Goal: Task Accomplishment & Management: Complete application form

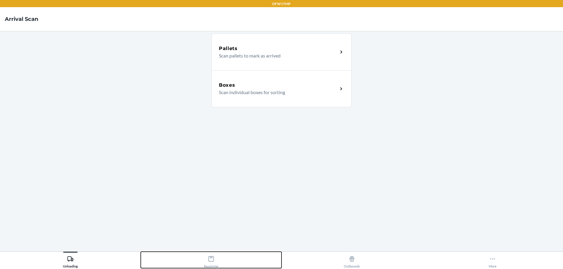
click at [211, 261] on icon at bounding box center [211, 259] width 7 height 7
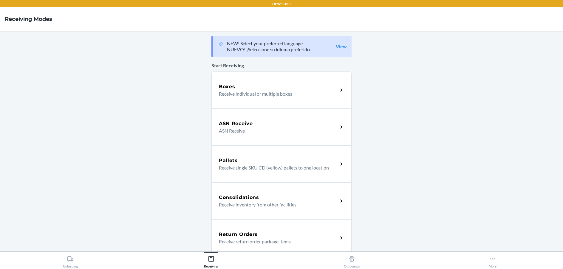
click at [243, 242] on p "Receive return order package items" at bounding box center [276, 241] width 114 height 7
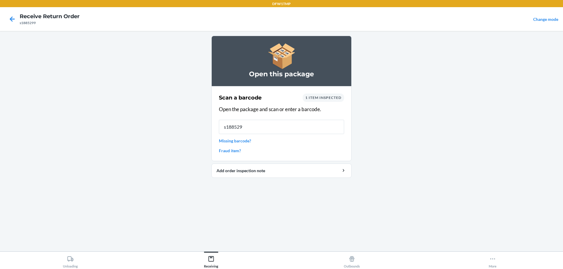
type input "s1885299"
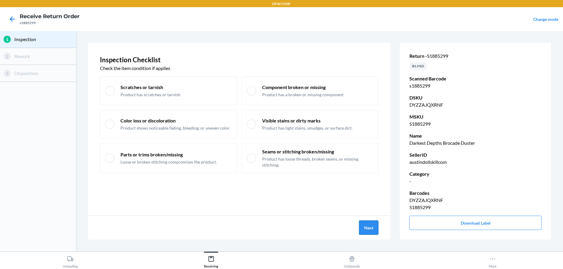
click at [371, 228] on button "Next" at bounding box center [368, 228] width 19 height 14
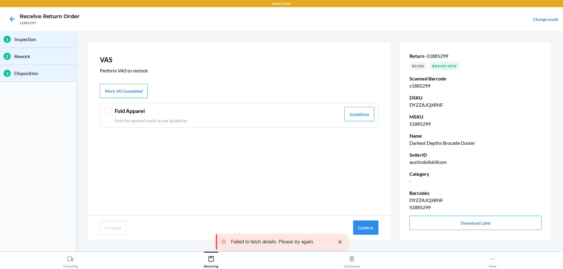
click at [109, 108] on div at bounding box center [107, 110] width 7 height 7
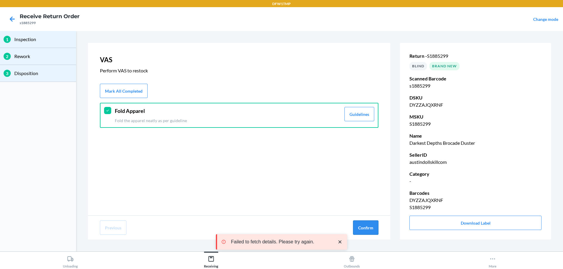
click at [367, 227] on button "Confirm" at bounding box center [365, 228] width 25 height 14
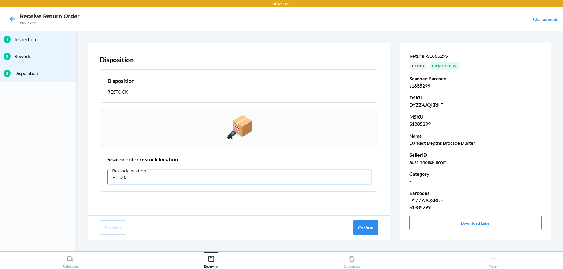
drag, startPoint x: 225, startPoint y: 179, endPoint x: 160, endPoint y: 178, distance: 64.8
click at [160, 178] on input "RT-00." at bounding box center [239, 177] width 264 height 14
type input "RT-12"
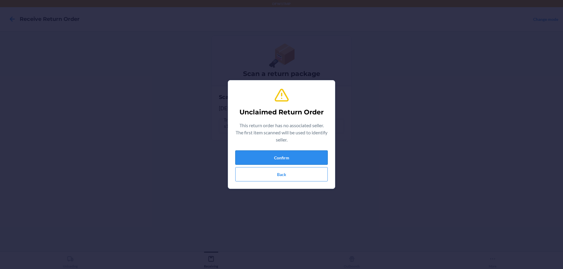
click at [277, 155] on button "Confirm" at bounding box center [281, 158] width 92 height 14
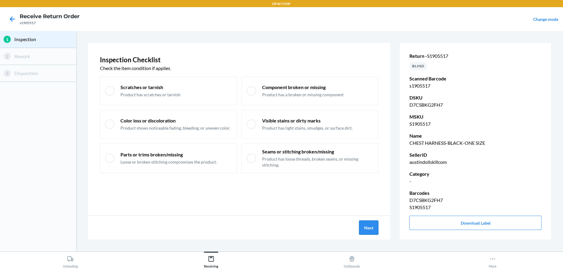
click at [367, 231] on button "Next" at bounding box center [368, 228] width 19 height 14
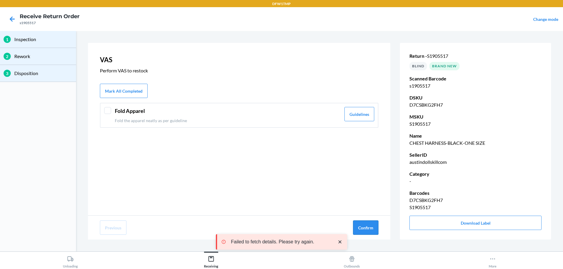
click at [367, 229] on button "Confirm" at bounding box center [365, 228] width 25 height 14
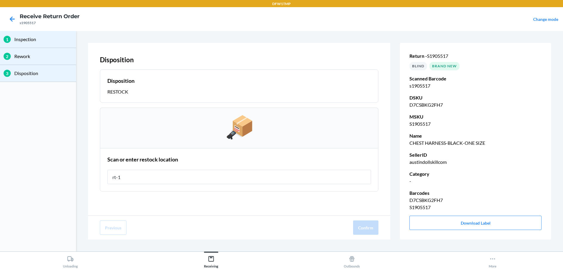
type input "rt-12"
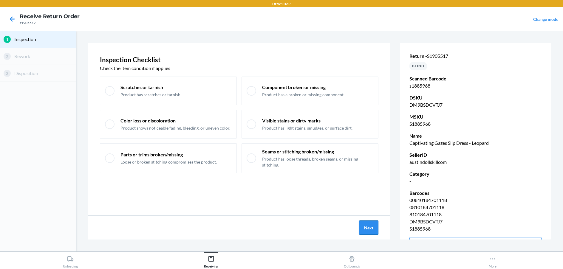
click at [363, 231] on button "Next" at bounding box center [368, 228] width 19 height 14
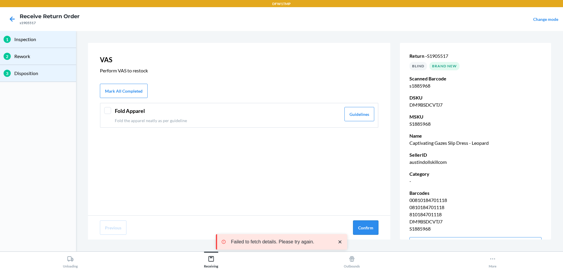
click at [373, 226] on button "Confirm" at bounding box center [365, 228] width 25 height 14
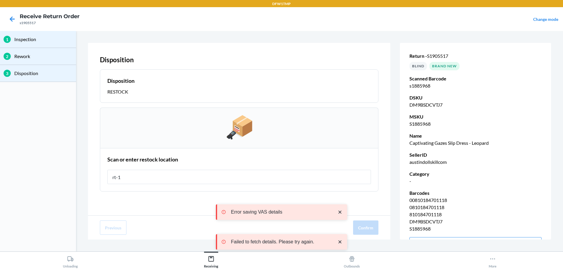
type input "rt-12"
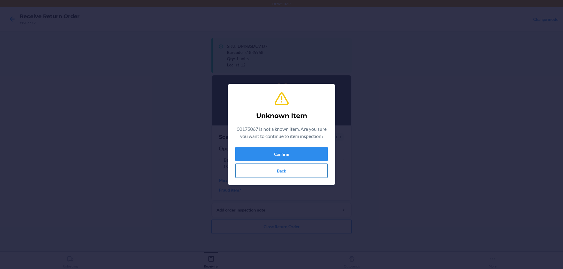
click at [286, 171] on button "Back" at bounding box center [281, 171] width 92 height 14
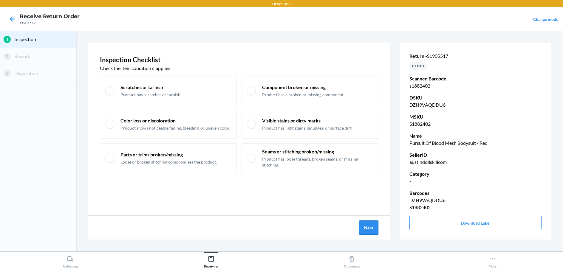
click at [371, 226] on button "Next" at bounding box center [368, 228] width 19 height 14
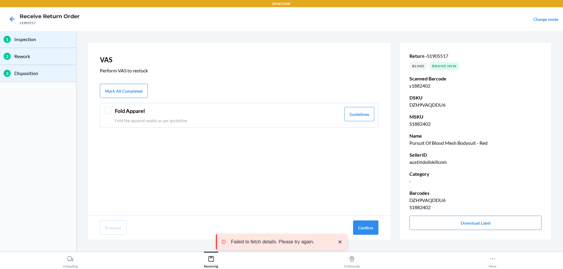
click at [110, 111] on div at bounding box center [107, 110] width 7 height 7
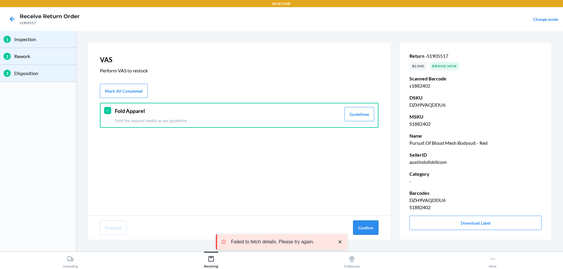
click at [363, 231] on button "Confirm" at bounding box center [365, 228] width 25 height 14
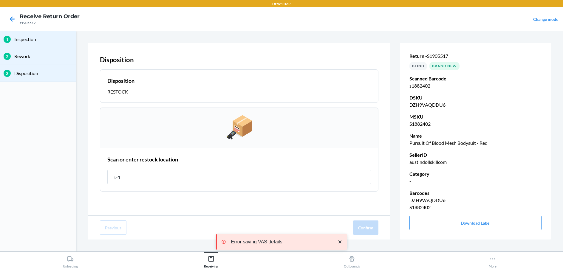
type input "rt-12"
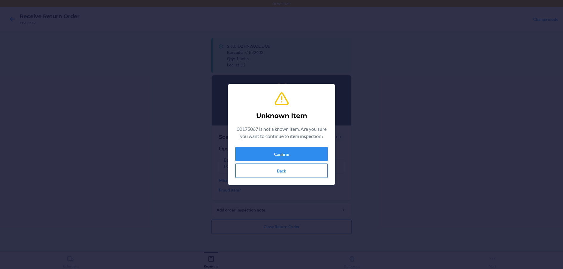
click at [281, 172] on button "Back" at bounding box center [281, 171] width 92 height 14
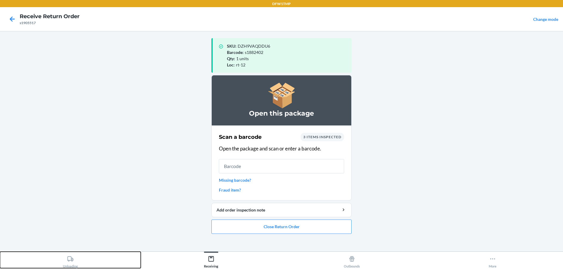
click at [64, 259] on div "Unloading" at bounding box center [70, 261] width 15 height 15
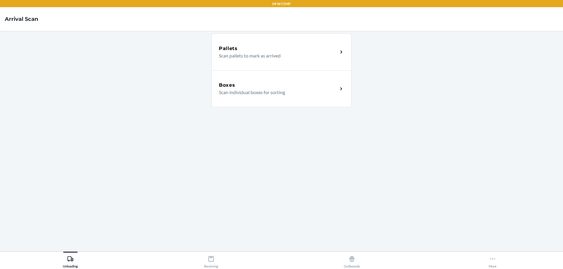
click at [260, 98] on div "Boxes Scan individual boxes for sorting" at bounding box center [282, 88] width 140 height 37
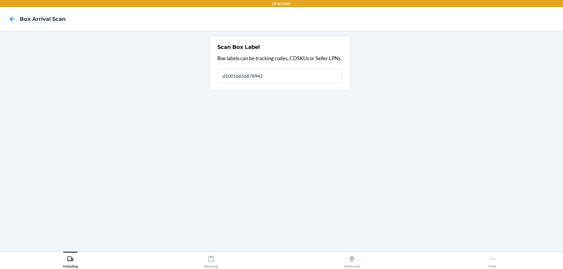
type input "d10016656878942"
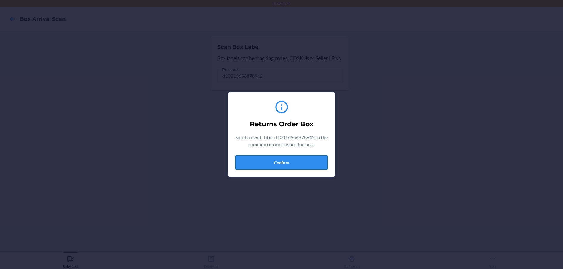
click at [281, 164] on button "Confirm" at bounding box center [281, 162] width 92 height 14
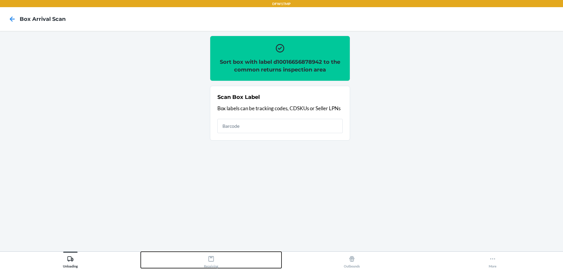
click at [211, 263] on div "Receiving" at bounding box center [211, 261] width 14 height 15
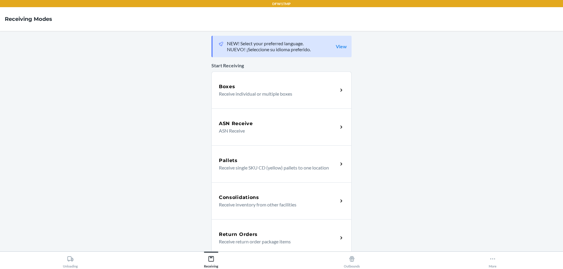
click at [243, 236] on h5 "Return Orders" at bounding box center [238, 234] width 39 height 7
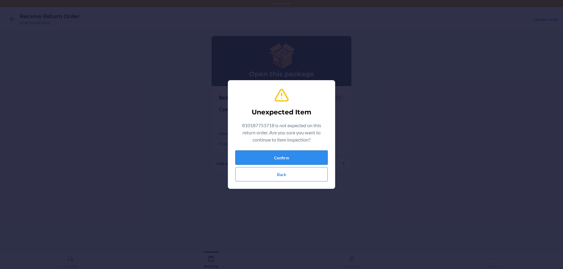
click at [299, 156] on button "Confirm" at bounding box center [281, 158] width 92 height 14
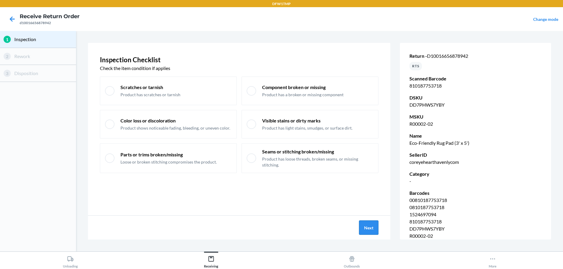
click at [369, 230] on button "Next" at bounding box center [368, 228] width 19 height 14
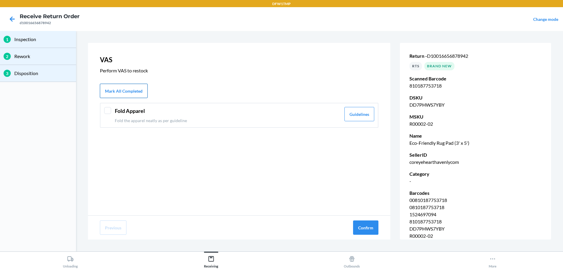
click at [123, 90] on button "Mark All Completed" at bounding box center [124, 91] width 48 height 14
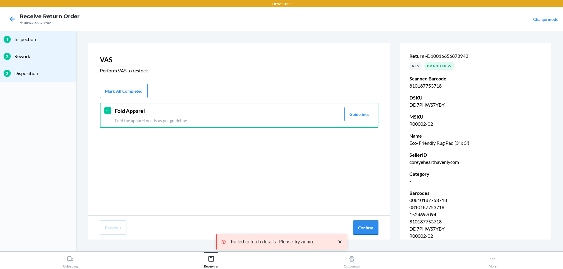
click at [366, 226] on button "Confirm" at bounding box center [365, 228] width 25 height 14
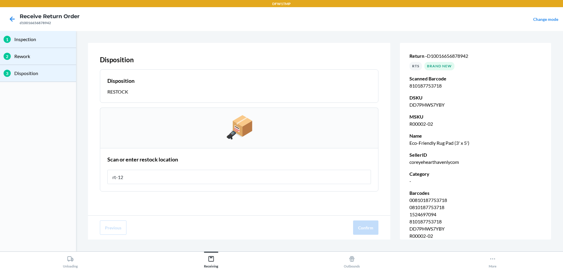
type input "rt-12"
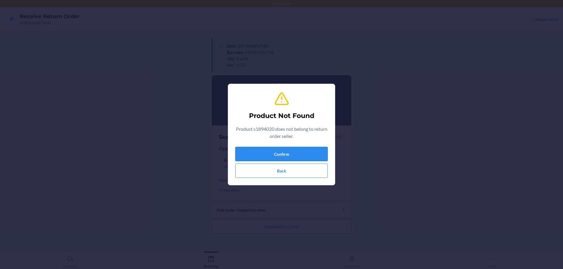
click at [274, 152] on button "Confirm" at bounding box center [281, 154] width 92 height 14
click at [257, 171] on button "Back" at bounding box center [281, 171] width 92 height 14
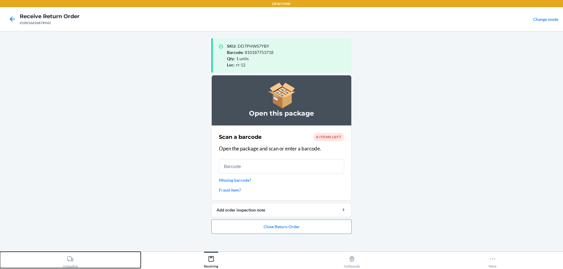
click at [68, 263] on div "Unloading" at bounding box center [70, 261] width 15 height 15
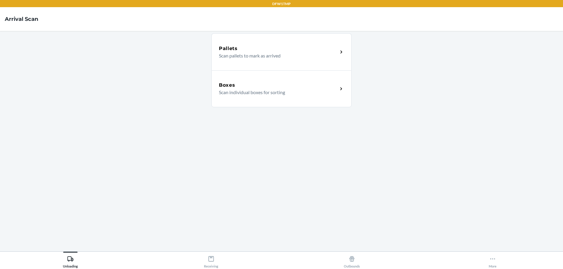
click at [279, 89] on p "Scan individual boxes for sorting" at bounding box center [276, 92] width 114 height 7
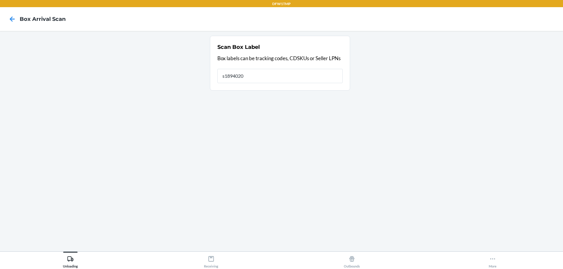
type input "s1894020"
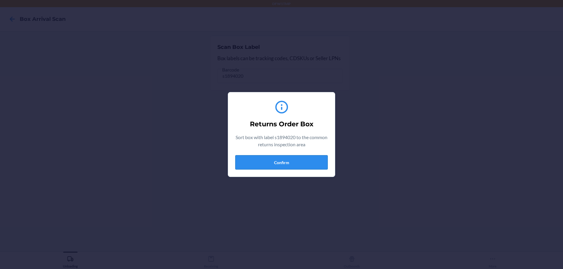
click at [282, 164] on button "Confirm" at bounding box center [281, 162] width 92 height 14
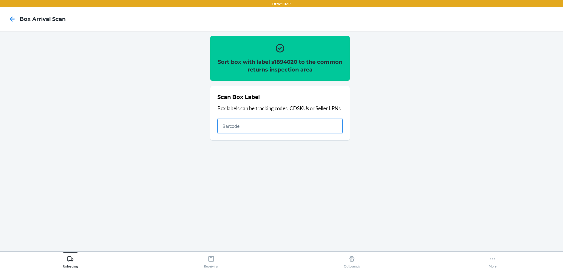
click at [285, 127] on input "text" at bounding box center [280, 126] width 125 height 14
type input "s1894020"
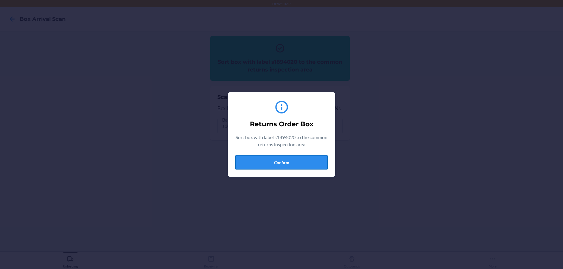
click at [269, 168] on button "Confirm" at bounding box center [281, 162] width 92 height 14
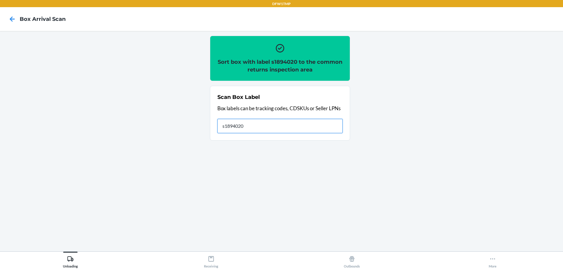
type input "s1894020"
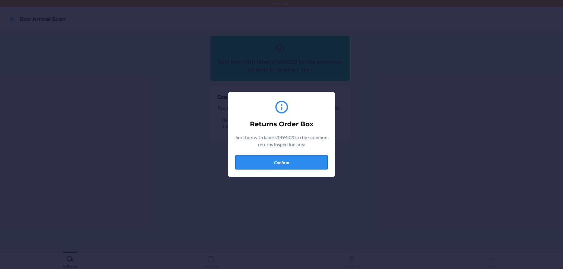
click at [302, 161] on button "Confirm" at bounding box center [281, 162] width 92 height 14
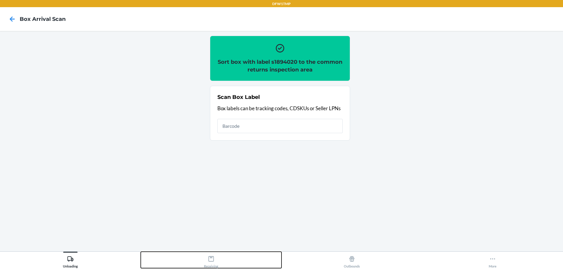
click at [214, 264] on div "Receiving" at bounding box center [211, 261] width 14 height 15
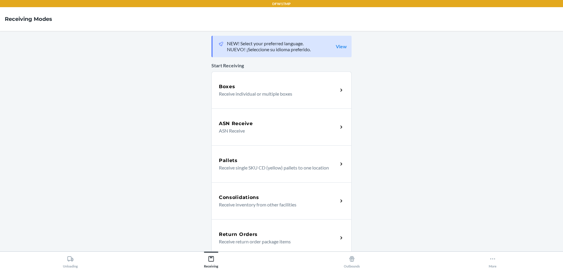
click at [257, 238] on p "Receive return order package items" at bounding box center [276, 241] width 114 height 7
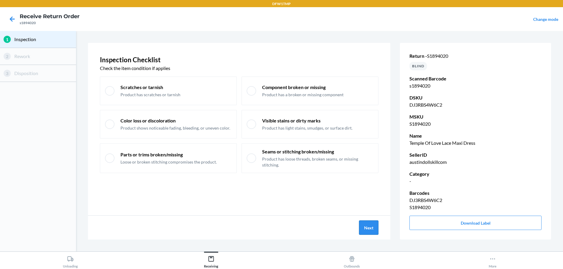
click at [371, 232] on button "Next" at bounding box center [368, 228] width 19 height 14
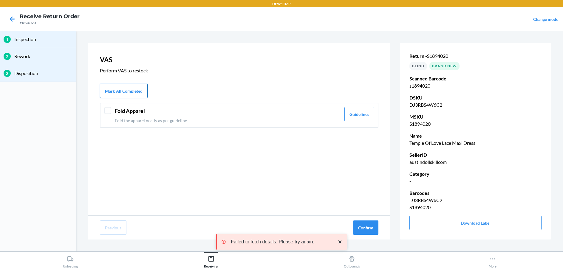
click at [109, 94] on button "Mark All Completed" at bounding box center [124, 91] width 48 height 14
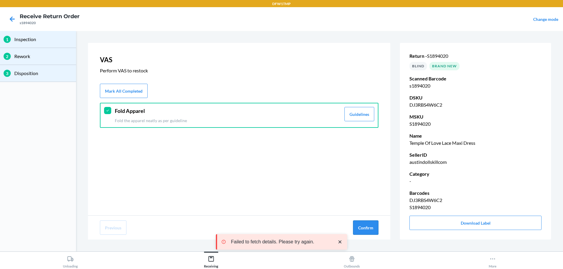
click at [368, 224] on button "Confirm" at bounding box center [365, 228] width 25 height 14
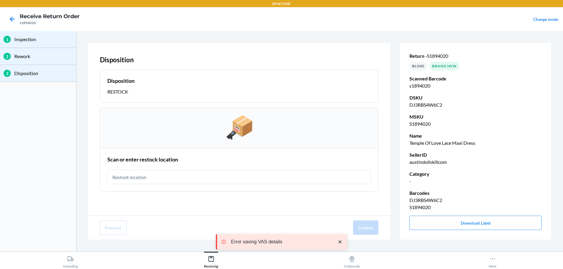
click at [246, 179] on input "text" at bounding box center [239, 177] width 264 height 14
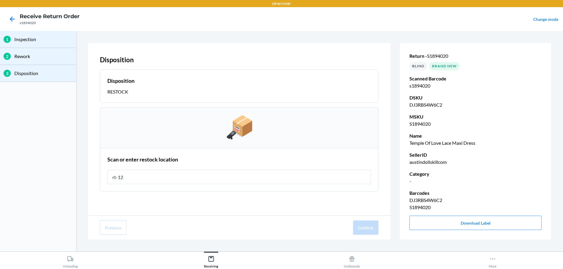
type input "rt-12"
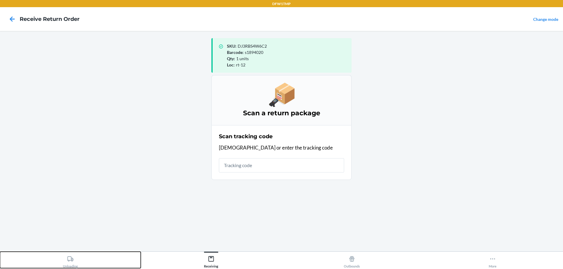
click at [72, 260] on icon at bounding box center [70, 259] width 7 height 7
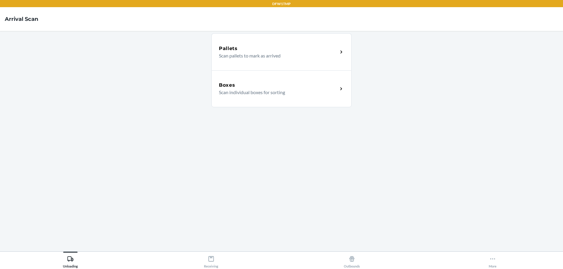
click at [248, 90] on p "Scan individual boxes for sorting" at bounding box center [276, 92] width 114 height 7
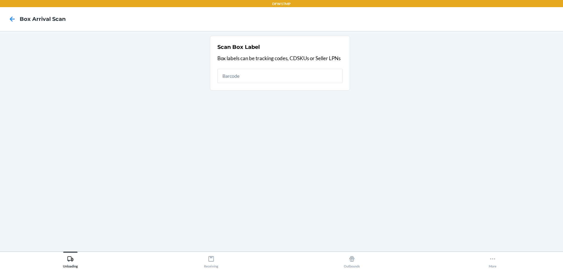
click at [246, 73] on input "text" at bounding box center [280, 76] width 125 height 14
type input "810139860938"
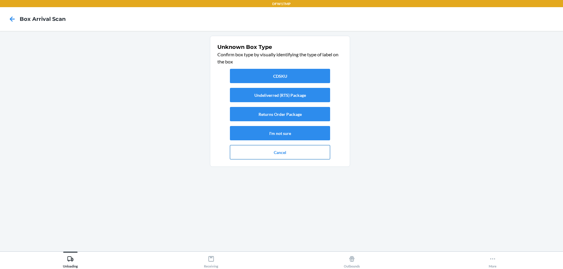
click at [289, 152] on button "Cancel" at bounding box center [280, 152] width 100 height 14
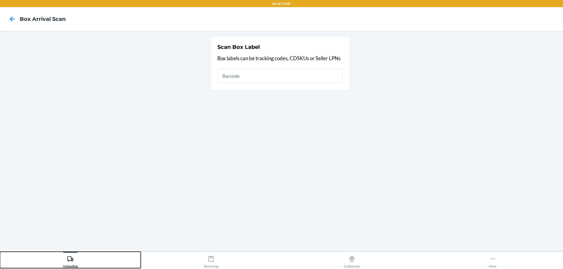
click at [73, 258] on icon at bounding box center [70, 259] width 7 height 7
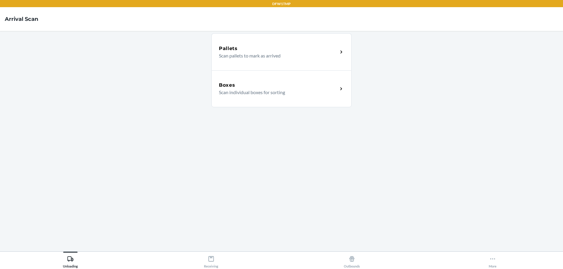
click at [286, 93] on p "Scan individual boxes for sorting" at bounding box center [276, 92] width 114 height 7
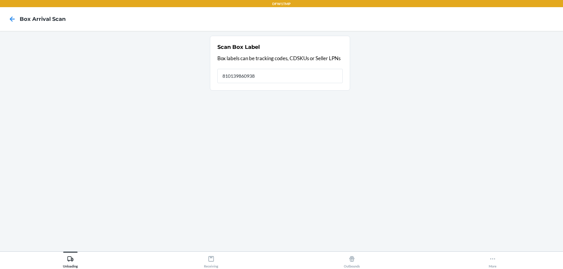
type input "810139860938"
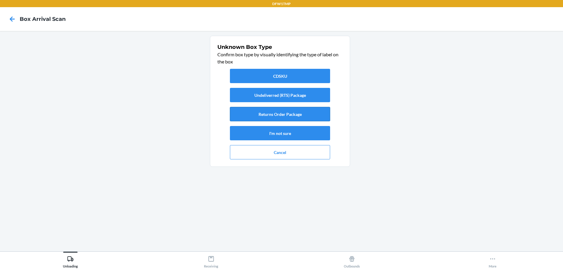
click at [292, 116] on button "Returns Order Package" at bounding box center [280, 114] width 100 height 14
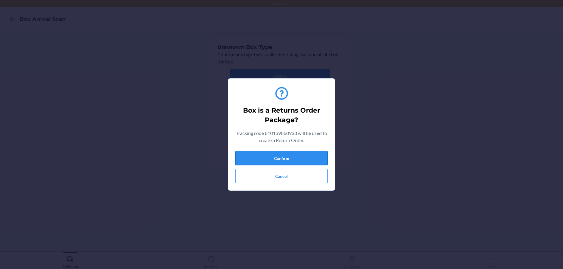
click at [306, 161] on button "Confirm" at bounding box center [281, 158] width 92 height 14
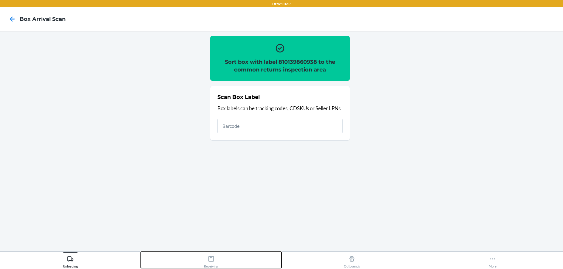
click at [216, 264] on div "Receiving" at bounding box center [211, 261] width 14 height 15
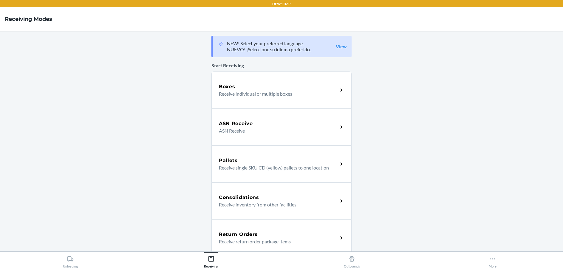
click at [253, 235] on h5 "Return Orders" at bounding box center [238, 234] width 39 height 7
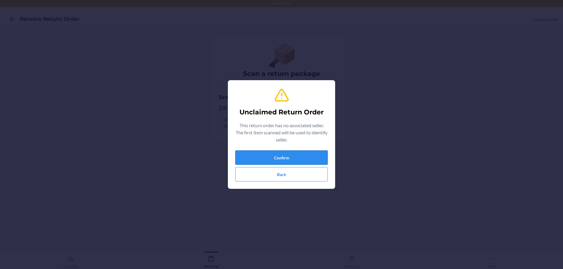
click at [251, 157] on button "Confirm" at bounding box center [281, 158] width 92 height 14
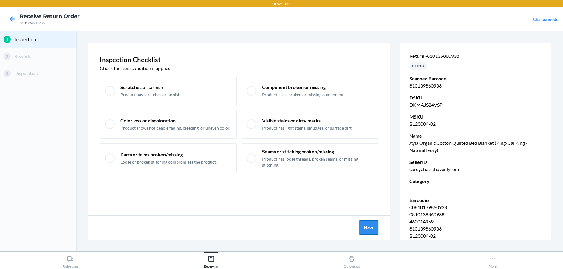
click at [369, 229] on button "Next" at bounding box center [368, 228] width 19 height 14
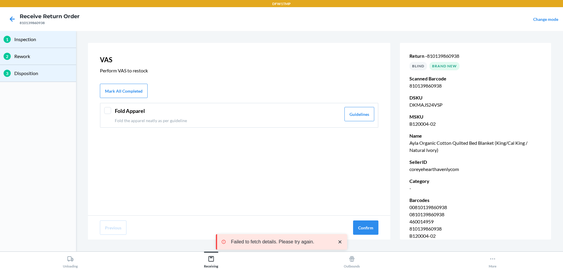
click at [107, 109] on div at bounding box center [107, 110] width 7 height 7
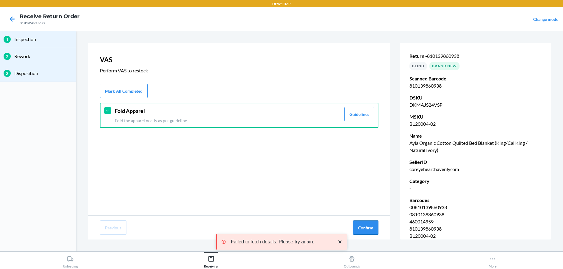
click at [372, 231] on button "Confirm" at bounding box center [365, 228] width 25 height 14
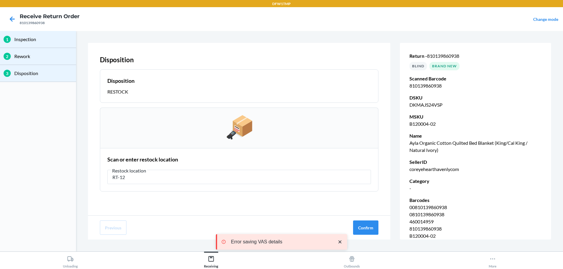
type input "RT-12"
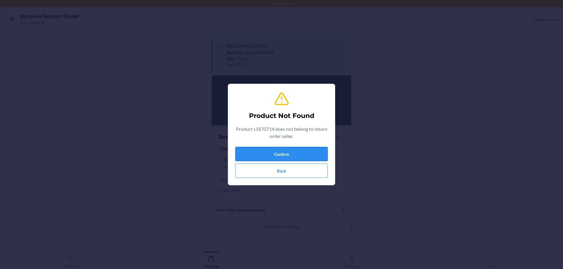
click at [320, 151] on button "Confirm" at bounding box center [281, 154] width 92 height 14
click at [315, 153] on button "Confirm" at bounding box center [281, 154] width 92 height 14
click at [295, 152] on button "Confirm" at bounding box center [281, 154] width 92 height 14
click at [284, 175] on button "Back" at bounding box center [281, 171] width 92 height 14
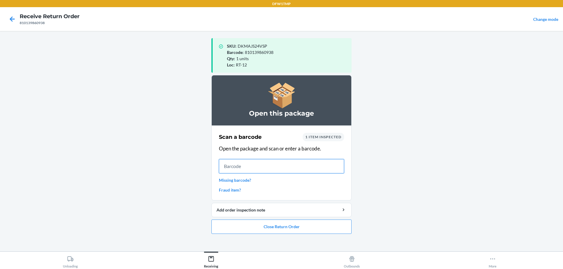
click at [249, 168] on input "text" at bounding box center [281, 166] width 125 height 14
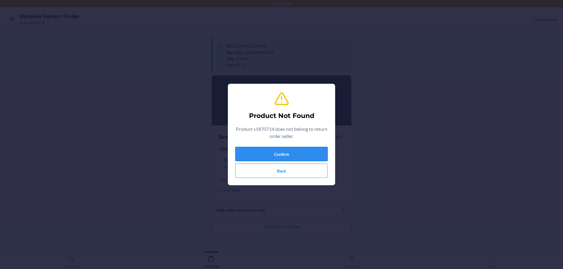
click at [285, 152] on button "Confirm" at bounding box center [281, 154] width 92 height 14
click at [267, 156] on button "Confirm" at bounding box center [281, 154] width 92 height 14
click at [268, 155] on button "Confirm" at bounding box center [281, 154] width 92 height 14
click at [284, 172] on button "Back" at bounding box center [281, 171] width 92 height 14
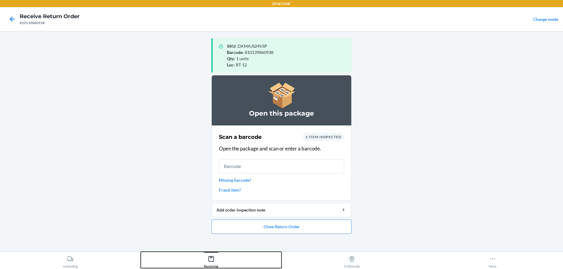
click at [210, 263] on div "Receiving" at bounding box center [211, 261] width 14 height 15
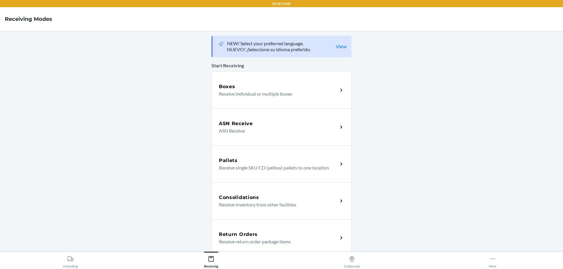
click at [275, 236] on div "Return Orders" at bounding box center [278, 234] width 119 height 7
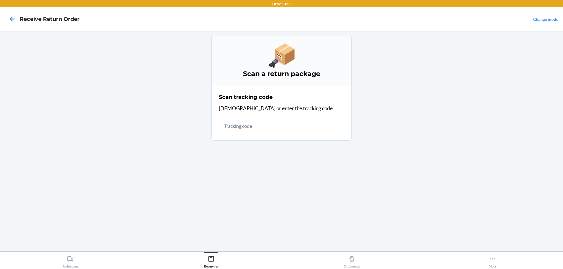
click at [263, 131] on input "text" at bounding box center [281, 126] width 125 height 14
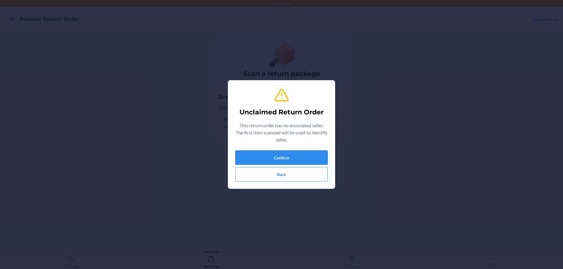
click at [277, 156] on button "Confirm" at bounding box center [281, 158] width 92 height 14
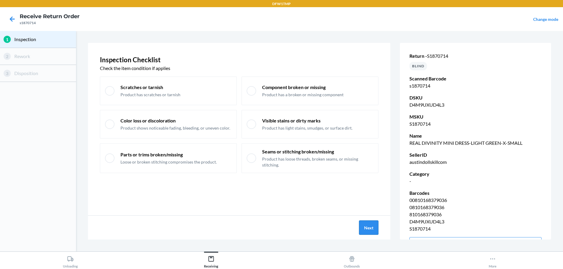
click at [368, 230] on button "Next" at bounding box center [368, 228] width 19 height 14
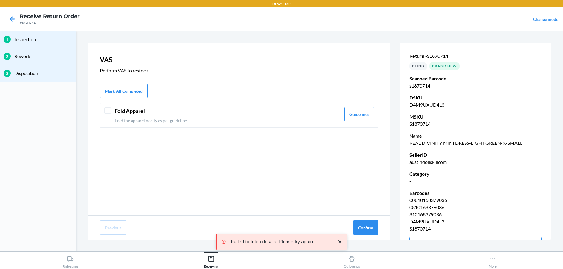
click at [114, 111] on div "Fold Apparel Fold the apparel neatly as per guideline Guidelines" at bounding box center [239, 115] width 279 height 25
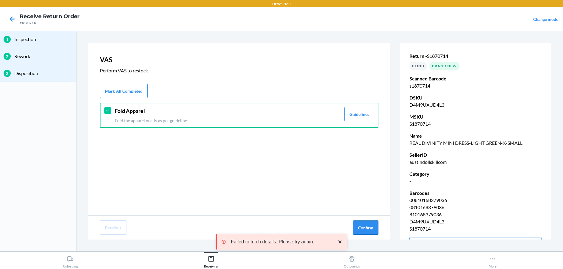
click at [366, 228] on button "Confirm" at bounding box center [365, 228] width 25 height 14
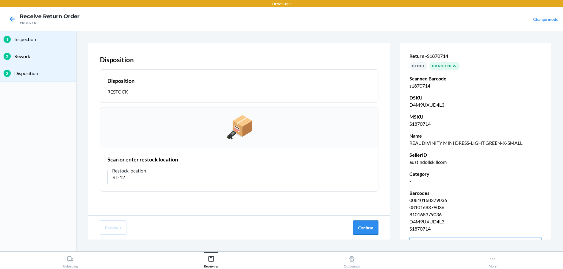
type input "RT-12"
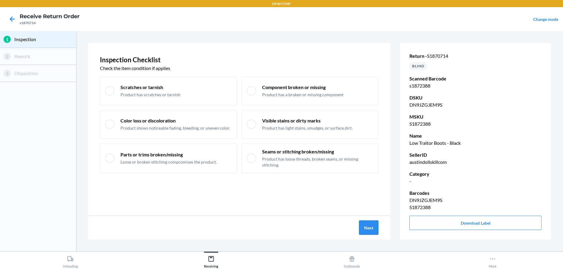
click at [371, 227] on button "Next" at bounding box center [368, 228] width 19 height 14
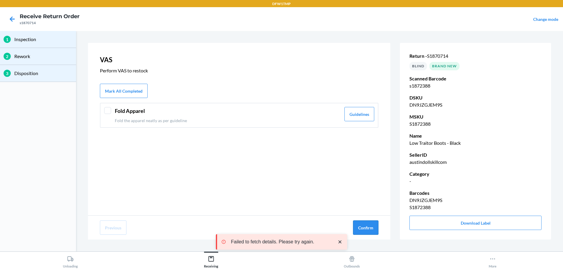
click at [374, 226] on button "Confirm" at bounding box center [365, 228] width 25 height 14
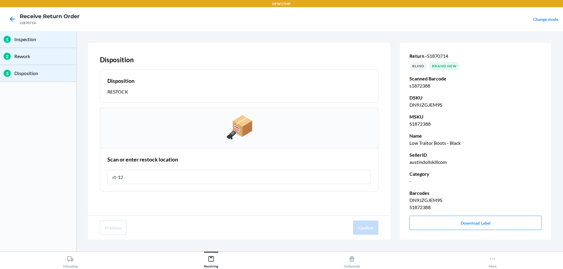
type input "rt-12"
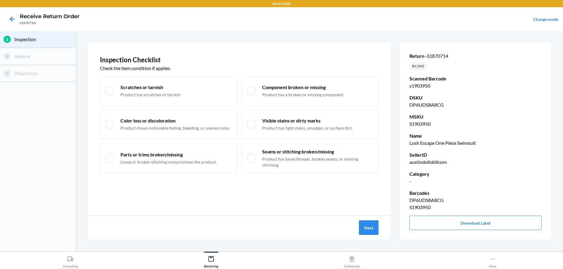
click at [371, 225] on button "Next" at bounding box center [368, 228] width 19 height 14
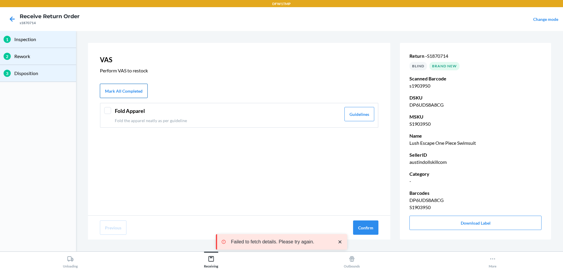
click at [114, 97] on button "Mark All Completed" at bounding box center [124, 91] width 48 height 14
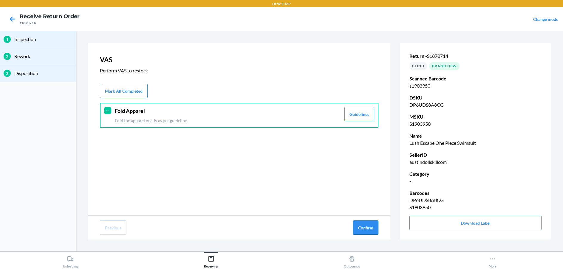
click at [372, 228] on button "Confirm" at bounding box center [365, 228] width 25 height 14
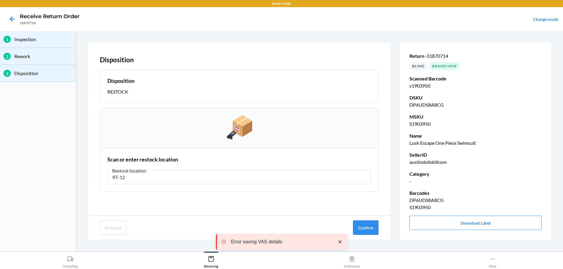
type input "RT-12"
click at [370, 230] on button "Confirm" at bounding box center [365, 228] width 25 height 14
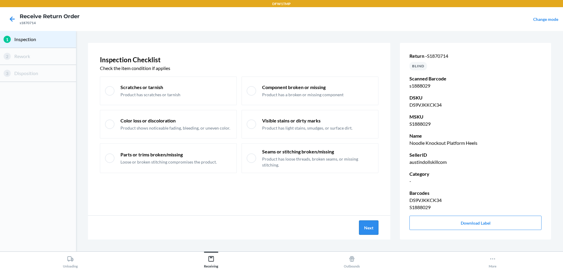
click at [366, 227] on button "Next" at bounding box center [368, 228] width 19 height 14
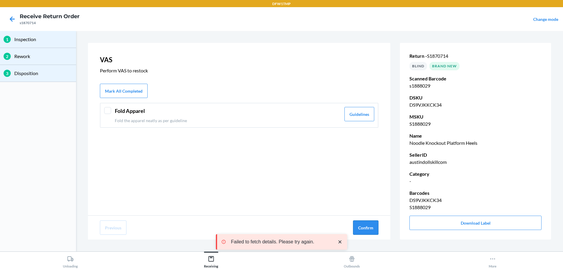
click at [375, 227] on button "Confirm" at bounding box center [365, 228] width 25 height 14
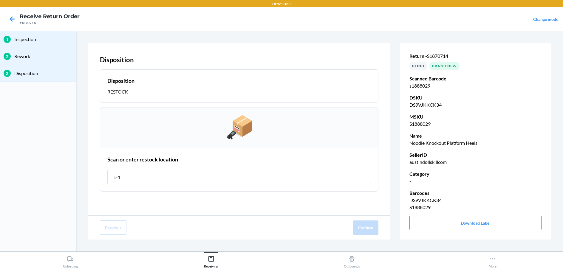
type input "rt-12"
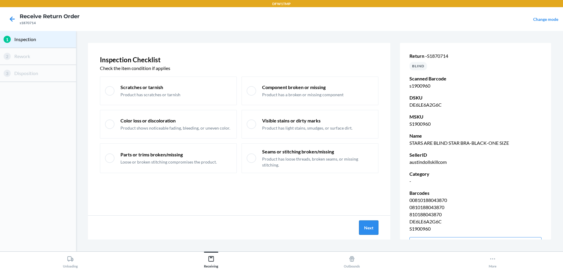
click at [370, 231] on button "Next" at bounding box center [368, 228] width 19 height 14
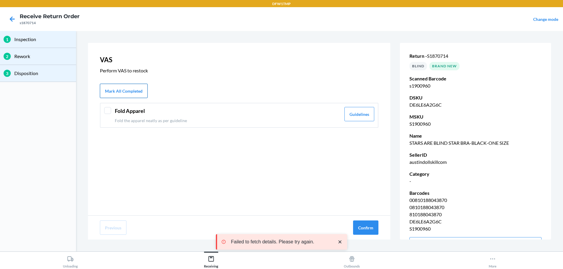
click at [106, 86] on button "Mark All Completed" at bounding box center [124, 91] width 48 height 14
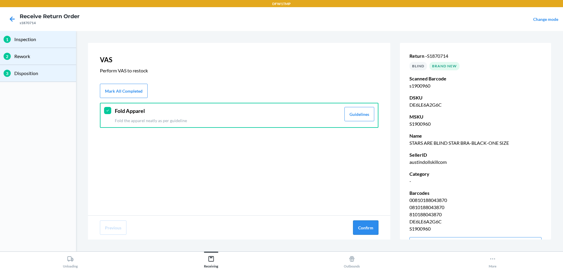
click at [368, 227] on button "Confirm" at bounding box center [365, 228] width 25 height 14
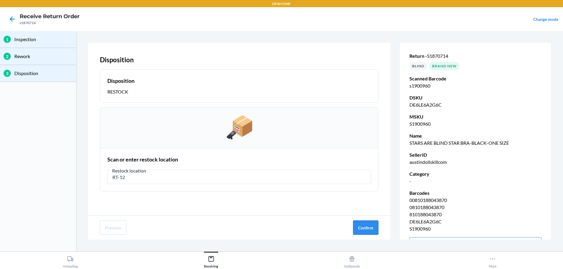
type input "RT-12"
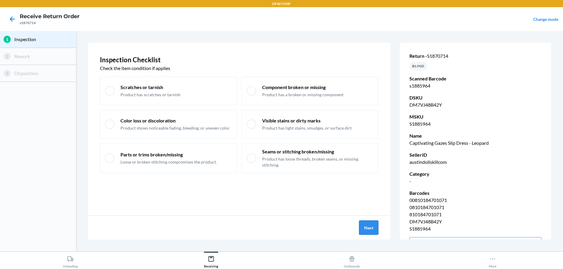
click at [371, 227] on button "Next" at bounding box center [368, 228] width 19 height 14
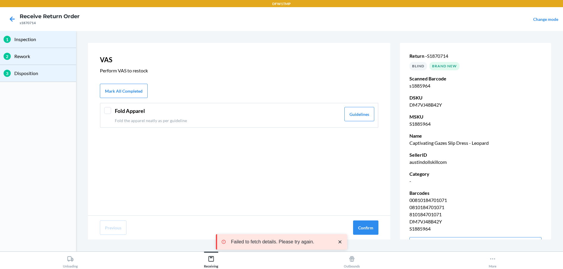
click at [109, 111] on div at bounding box center [107, 110] width 7 height 7
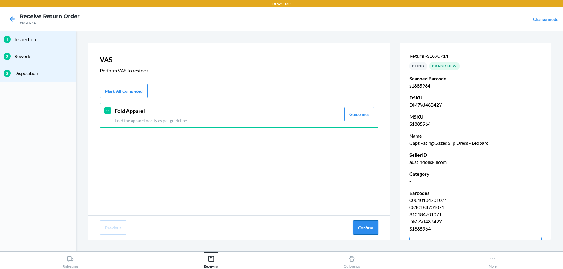
click at [365, 227] on button "Confirm" at bounding box center [365, 228] width 25 height 14
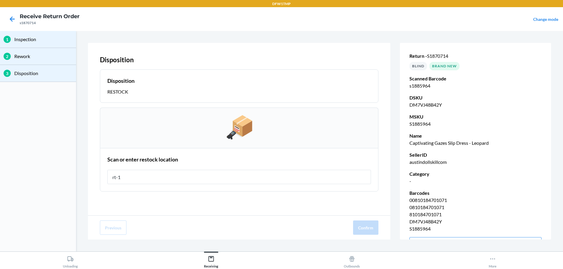
type input "rt-12"
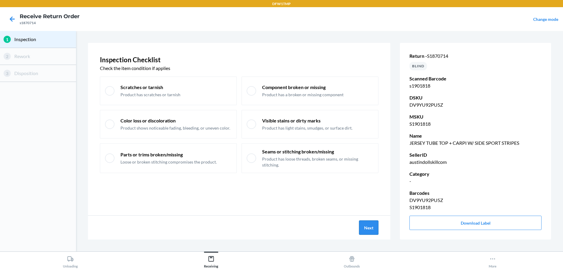
click at [372, 224] on button "Next" at bounding box center [368, 228] width 19 height 14
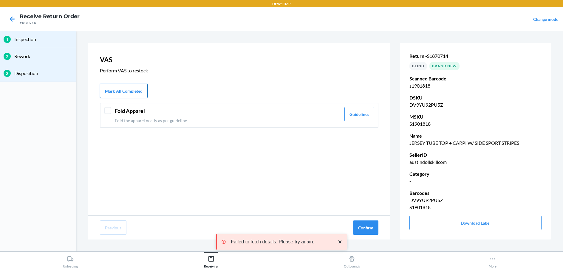
click at [115, 88] on button "Mark All Completed" at bounding box center [124, 91] width 48 height 14
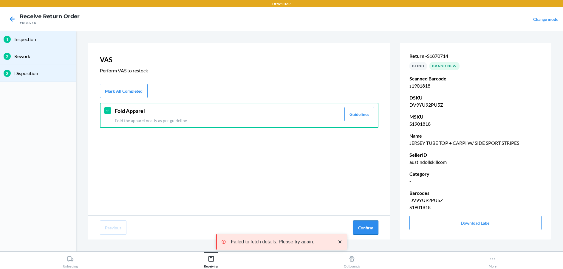
click at [367, 227] on button "Confirm" at bounding box center [365, 228] width 25 height 14
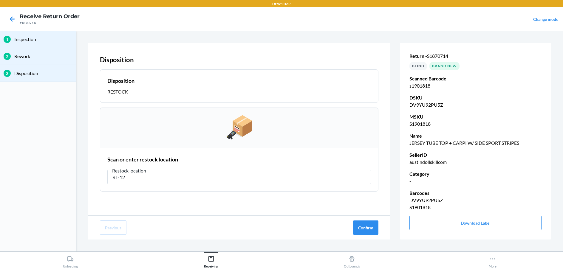
type input "RT-12"
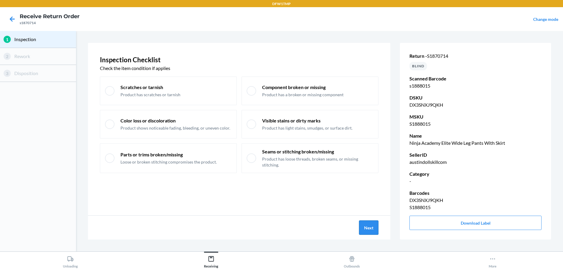
click at [367, 229] on button "Next" at bounding box center [368, 228] width 19 height 14
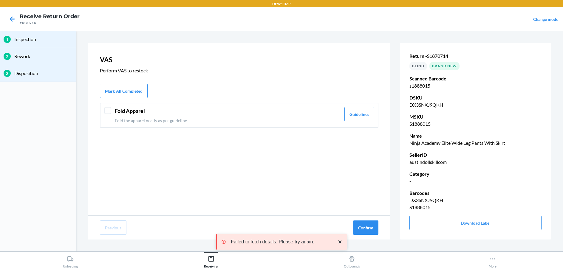
click at [108, 113] on div at bounding box center [107, 110] width 7 height 7
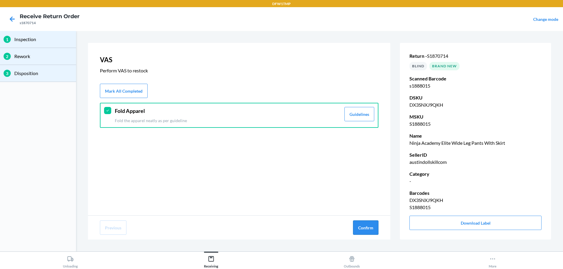
click at [368, 229] on button "Confirm" at bounding box center [365, 228] width 25 height 14
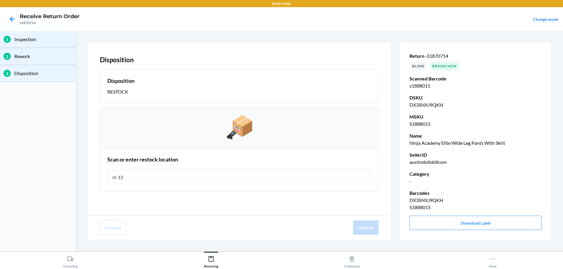
type input "rt-12"
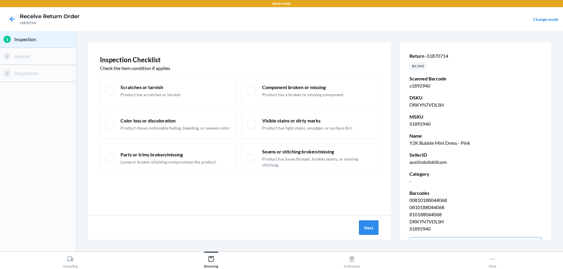
click at [366, 227] on button "Next" at bounding box center [368, 228] width 19 height 14
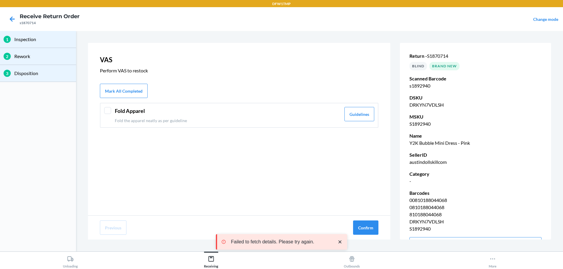
click at [107, 111] on div at bounding box center [107, 110] width 7 height 7
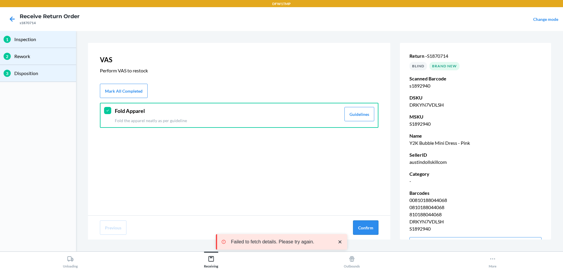
click at [368, 229] on button "Confirm" at bounding box center [365, 228] width 25 height 14
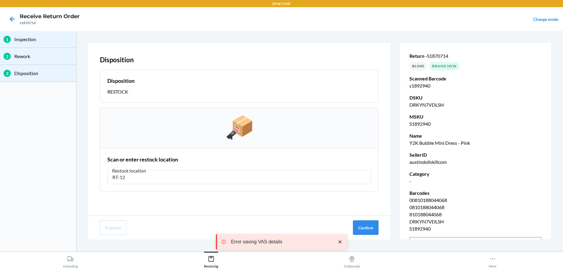
type input "RT-12"
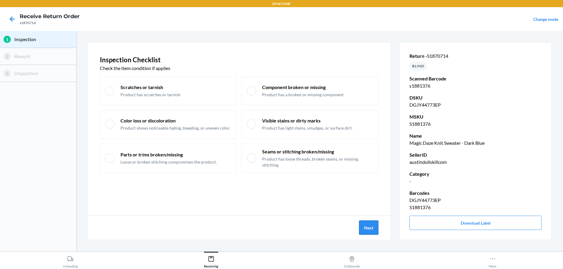
click at [373, 231] on button "Next" at bounding box center [368, 228] width 19 height 14
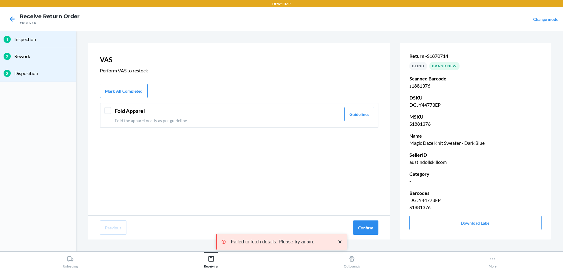
click at [107, 114] on div at bounding box center [107, 110] width 7 height 7
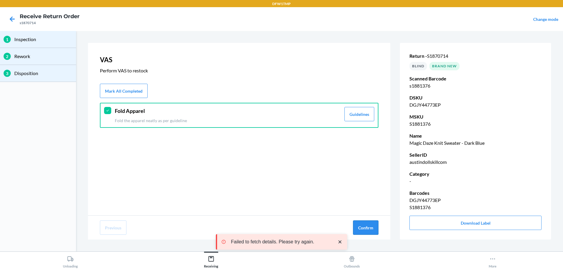
click at [368, 227] on button "Confirm" at bounding box center [365, 228] width 25 height 14
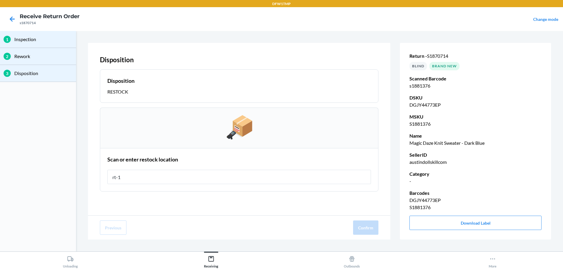
type input "rt-12"
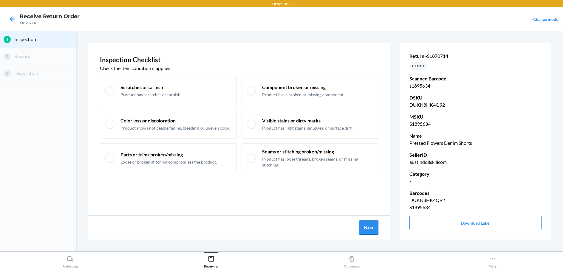
click at [370, 226] on button "Next" at bounding box center [368, 228] width 19 height 14
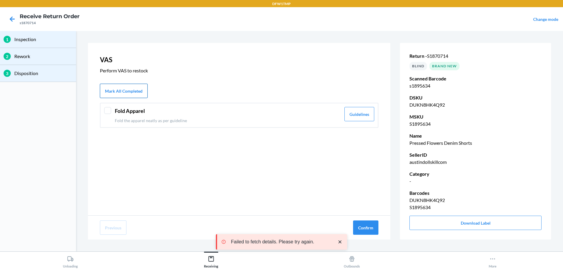
click at [120, 90] on button "Mark All Completed" at bounding box center [124, 91] width 48 height 14
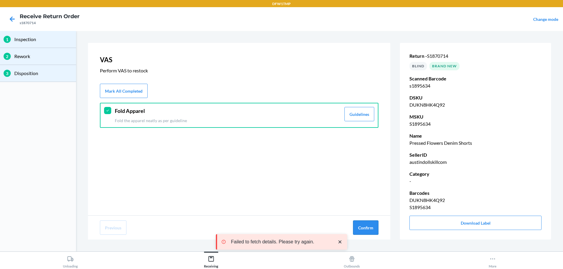
click at [371, 225] on button "Confirm" at bounding box center [365, 228] width 25 height 14
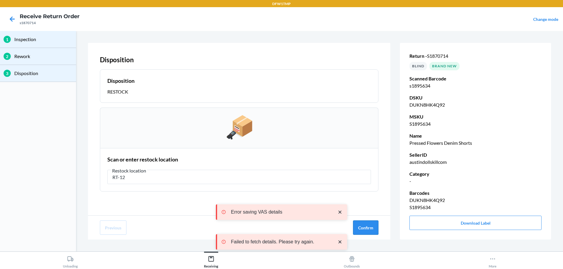
type input "RT-12"
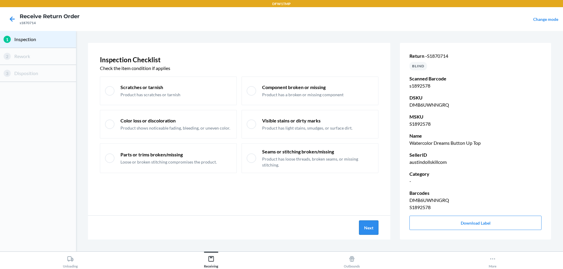
click at [371, 229] on button "Next" at bounding box center [368, 228] width 19 height 14
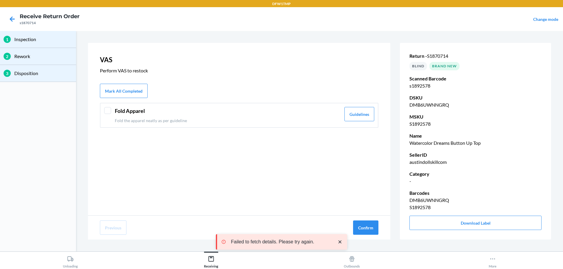
click at [106, 110] on div at bounding box center [107, 110] width 7 height 7
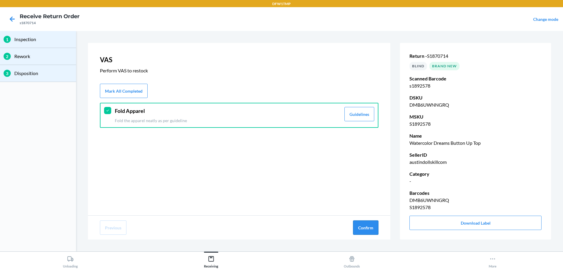
click at [362, 228] on button "Confirm" at bounding box center [365, 228] width 25 height 14
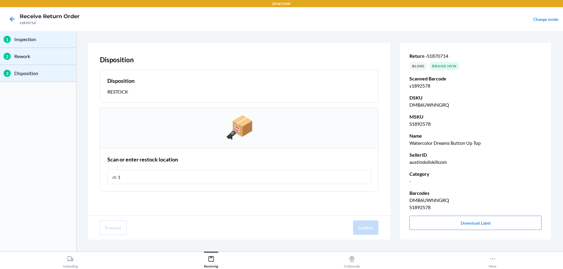
type input "rt-12"
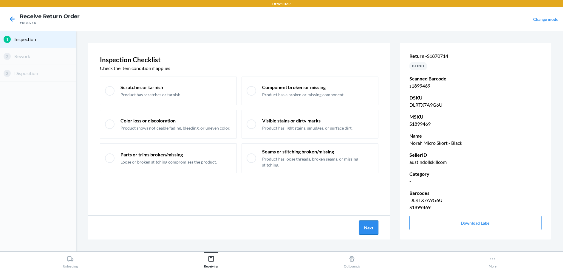
click at [371, 232] on button "Next" at bounding box center [368, 228] width 19 height 14
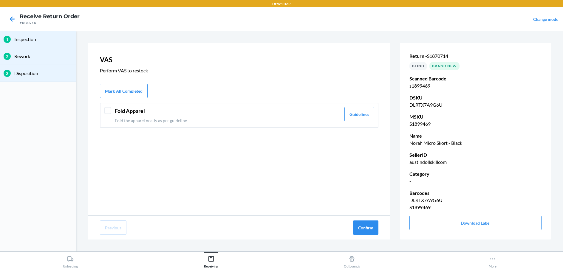
click at [110, 108] on div at bounding box center [107, 110] width 7 height 7
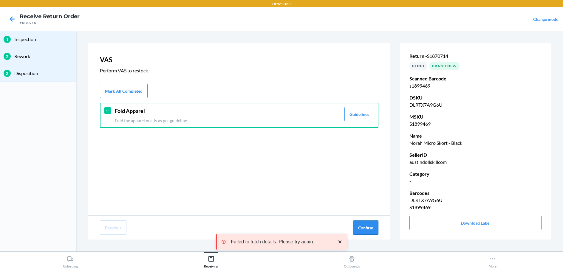
click at [372, 227] on button "Confirm" at bounding box center [365, 228] width 25 height 14
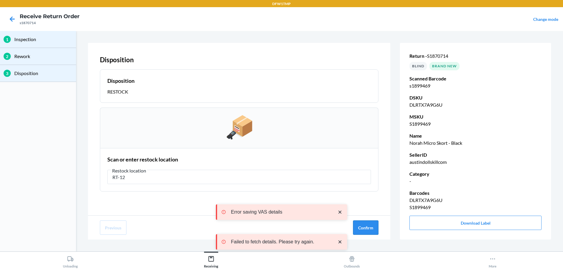
type input "RT-12"
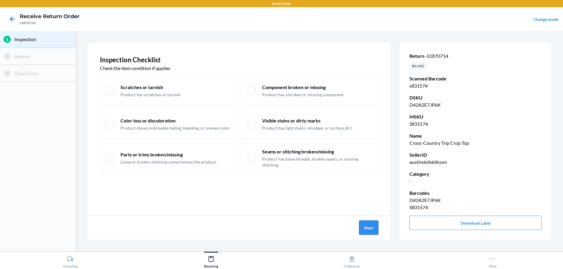
click at [365, 225] on button "Next" at bounding box center [368, 228] width 19 height 14
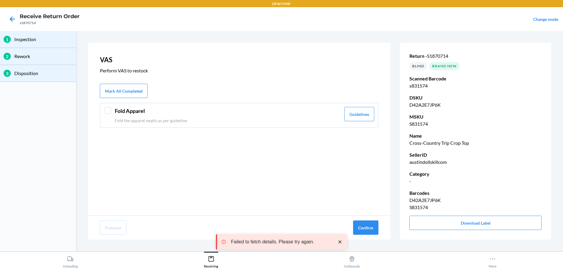
click at [107, 112] on div at bounding box center [107, 110] width 7 height 7
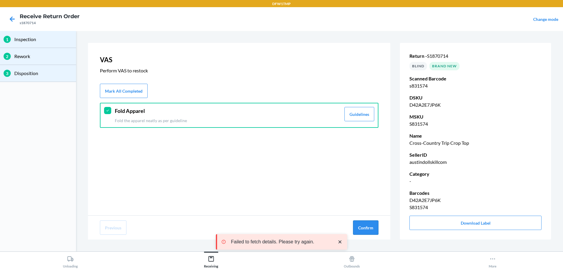
click at [375, 231] on button "Confirm" at bounding box center [365, 228] width 25 height 14
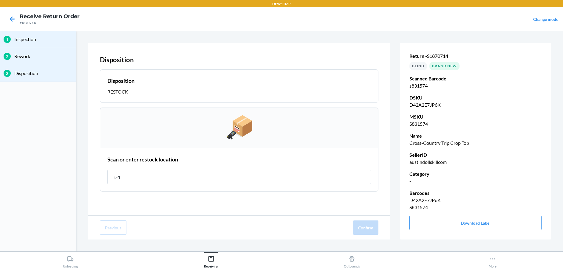
type input "rt-12"
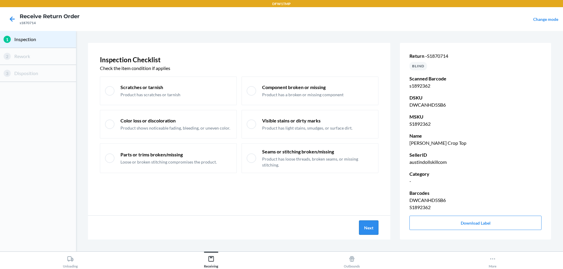
click at [370, 230] on button "Next" at bounding box center [368, 228] width 19 height 14
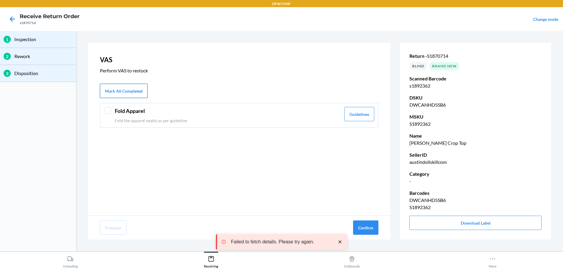
click at [105, 90] on button "Mark All Completed" at bounding box center [124, 91] width 48 height 14
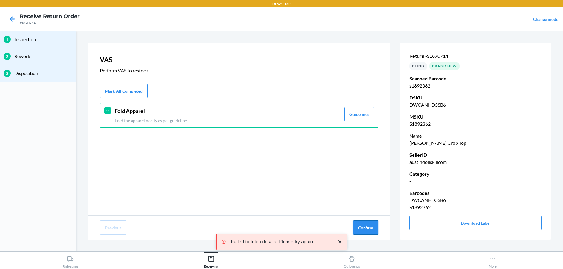
click at [364, 224] on button "Confirm" at bounding box center [365, 228] width 25 height 14
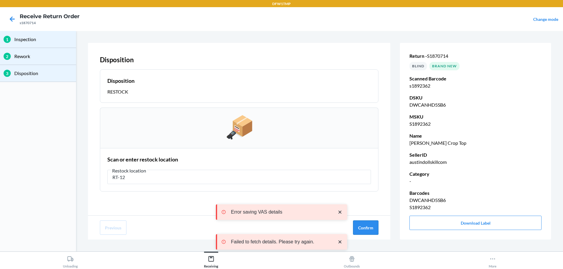
type input "RT-12"
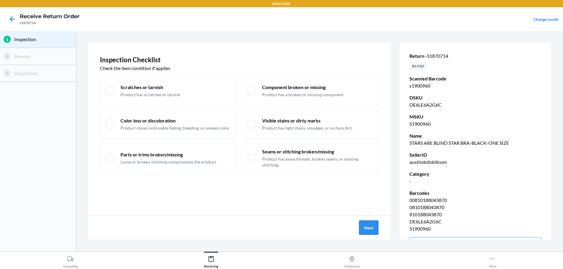
click at [366, 226] on button "Next" at bounding box center [368, 228] width 19 height 14
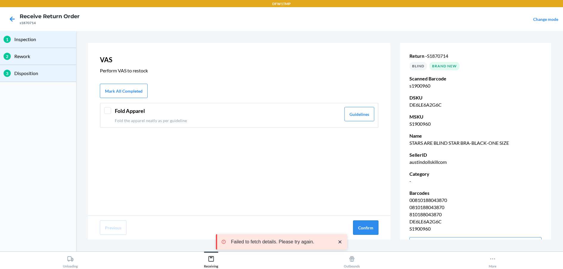
click at [362, 227] on button "Confirm" at bounding box center [365, 228] width 25 height 14
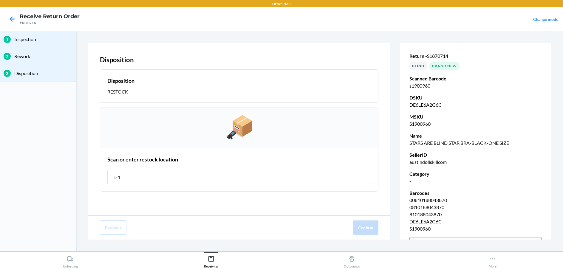
type input "rt-12"
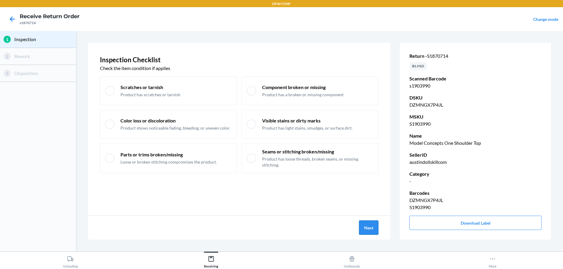
click at [374, 225] on button "Next" at bounding box center [368, 228] width 19 height 14
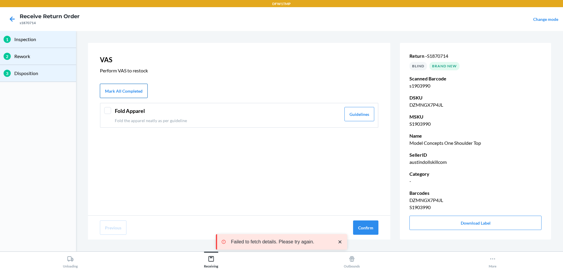
click at [114, 90] on button "Mark All Completed" at bounding box center [124, 91] width 48 height 14
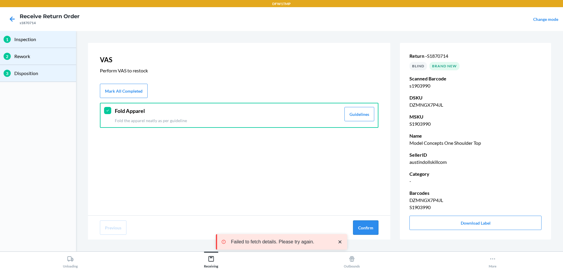
click at [360, 228] on button "Confirm" at bounding box center [365, 228] width 25 height 14
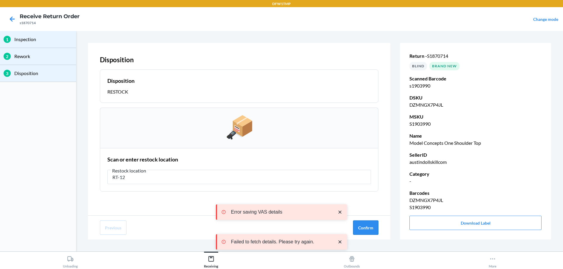
type input "RT-12"
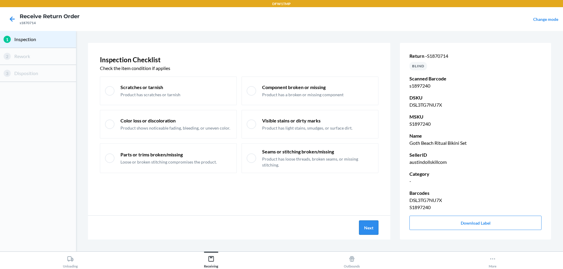
click at [375, 229] on button "Next" at bounding box center [368, 228] width 19 height 14
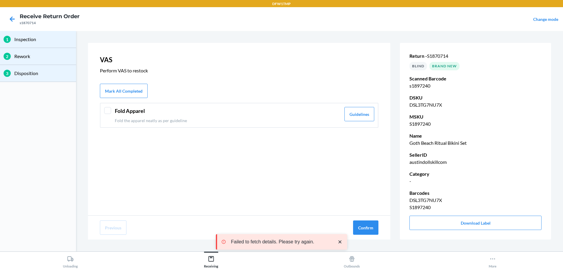
click at [107, 111] on div at bounding box center [107, 110] width 7 height 7
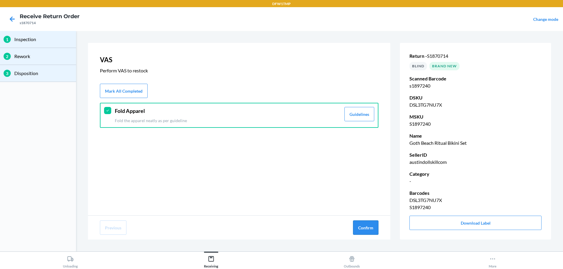
click at [370, 229] on button "Confirm" at bounding box center [365, 228] width 25 height 14
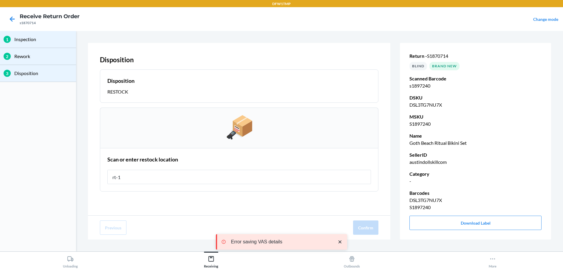
type input "rt-12"
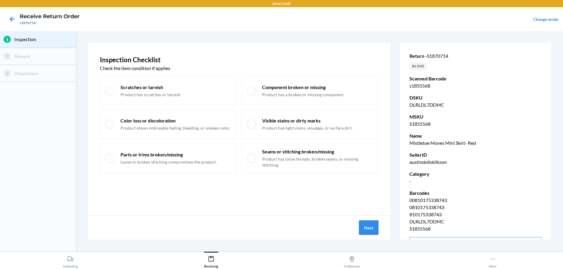
click at [366, 230] on button "Next" at bounding box center [368, 228] width 19 height 14
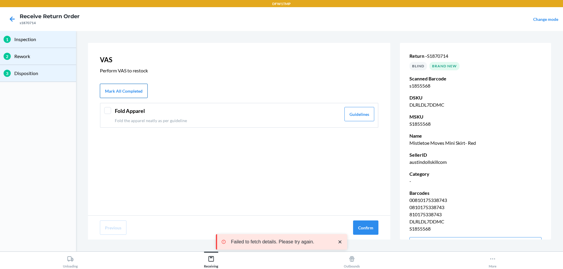
click at [110, 92] on button "Mark All Completed" at bounding box center [124, 91] width 48 height 14
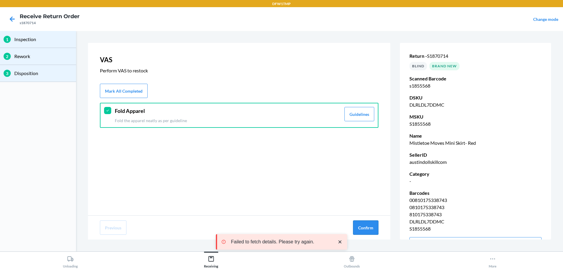
click at [363, 229] on button "Confirm" at bounding box center [365, 228] width 25 height 14
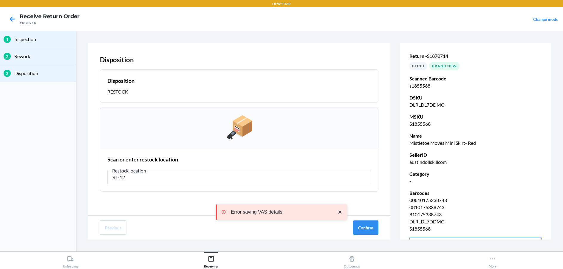
type input "RT-12"
